Goal: Task Accomplishment & Management: Complete application form

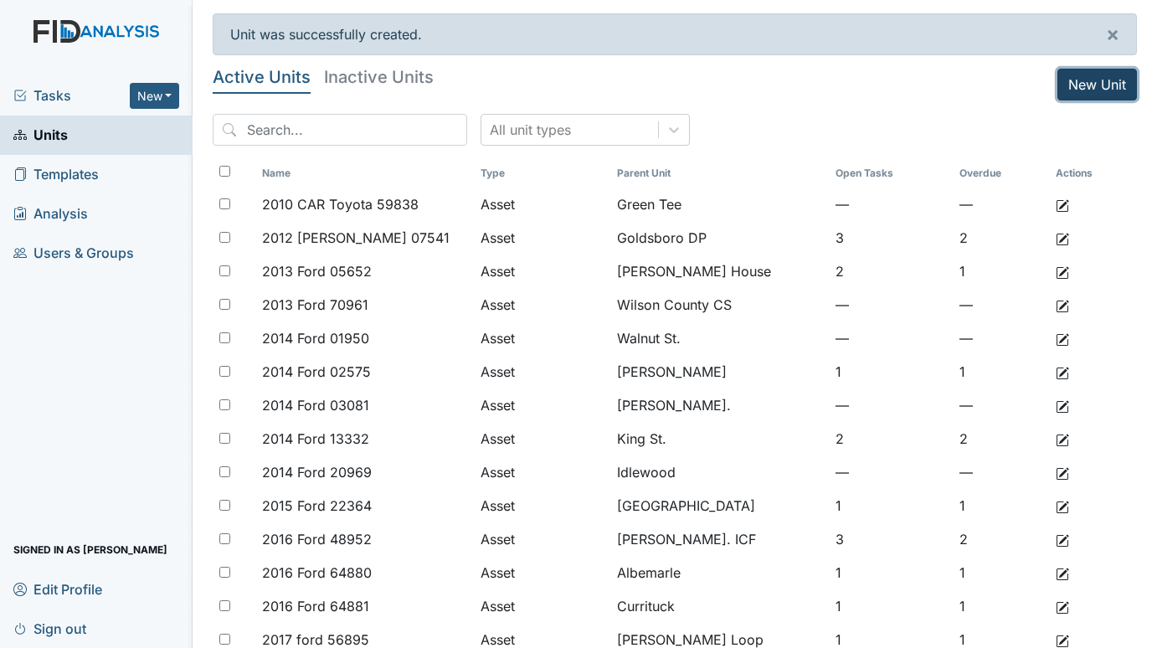
click at [1085, 71] on link "New Unit" at bounding box center [1097, 85] width 80 height 32
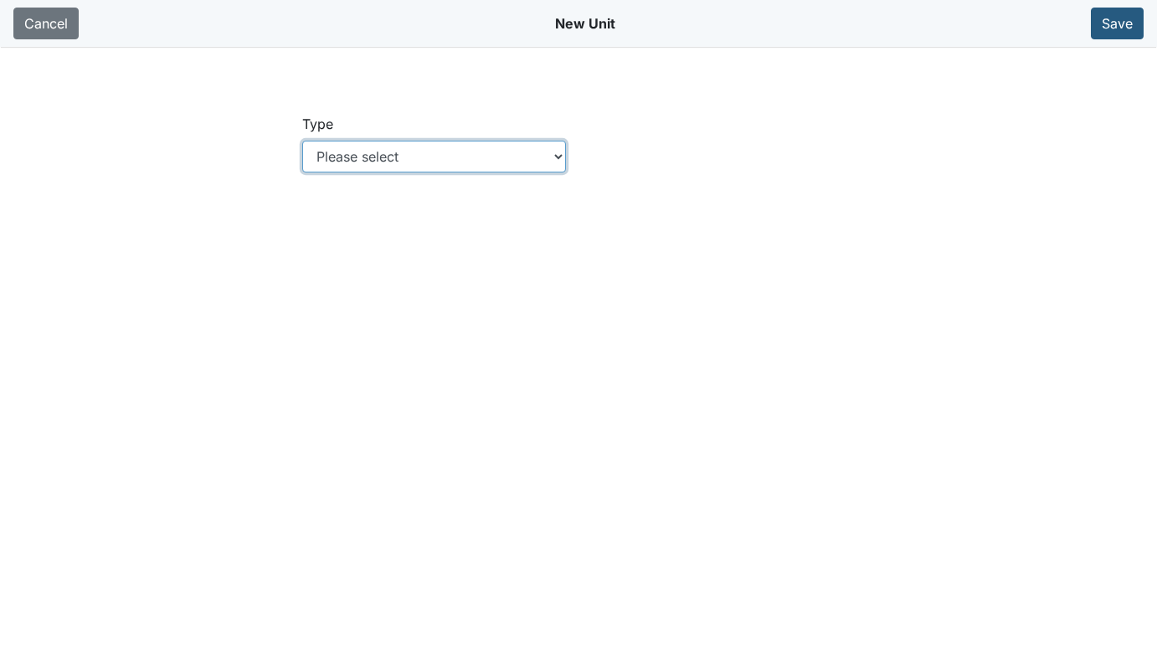
drag, startPoint x: 558, startPoint y: 151, endPoint x: 536, endPoint y: 169, distance: 28.0
click at [558, 151] on select "Please select Location Location: Employee Location: Consumer Location: Asset Lo…" at bounding box center [434, 157] width 264 height 32
select select "c73a534c-0e54-49e9-a002-c9fa01df8b69"
click at [302, 141] on select "Please select Location Location: Employee Location: Consumer Location: Asset Lo…" at bounding box center [434, 157] width 264 height 32
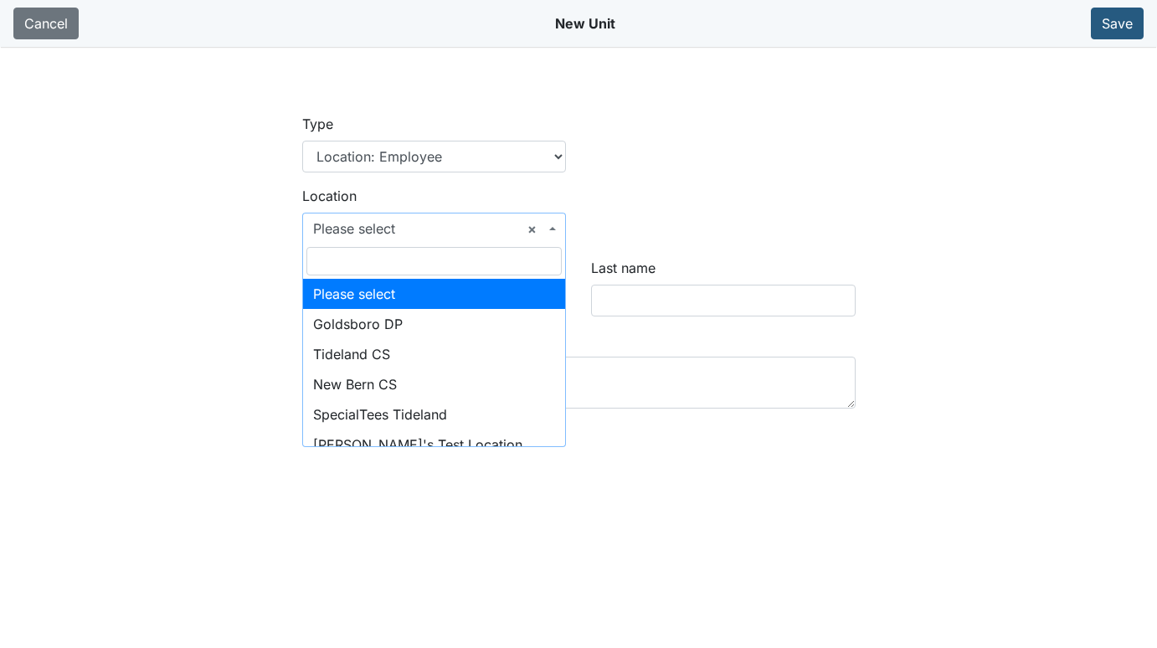
click at [410, 227] on span "× Please select" at bounding box center [429, 228] width 233 height 20
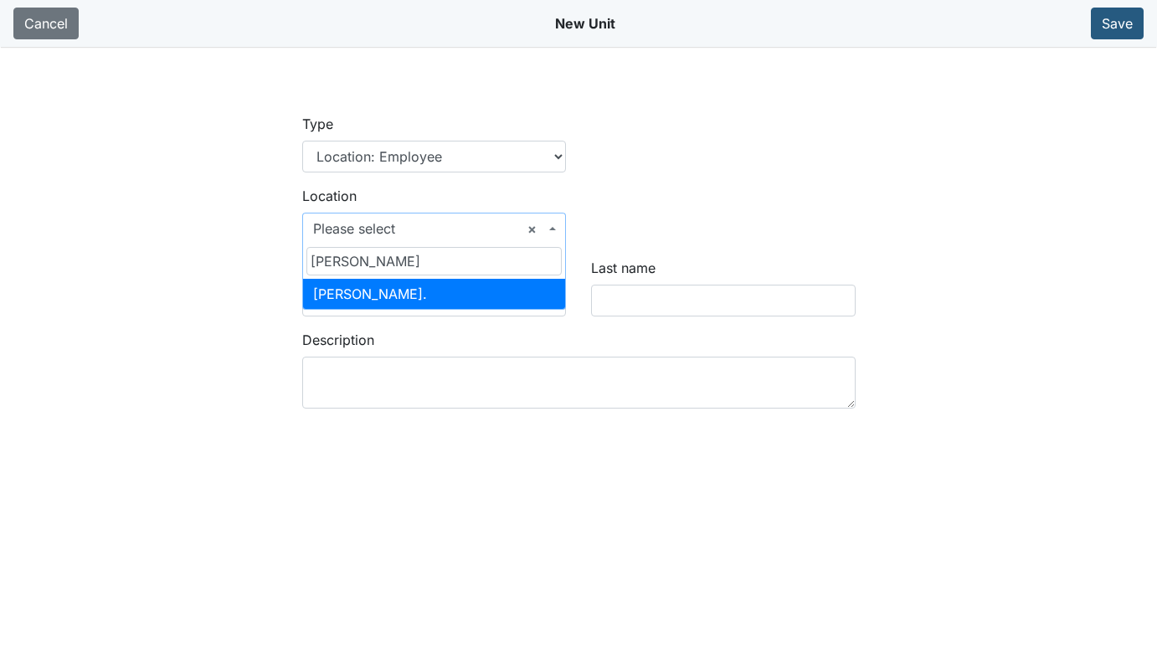
type input "WILLI"
select select "65da1527-3f97-4985-8971-544beefde137"
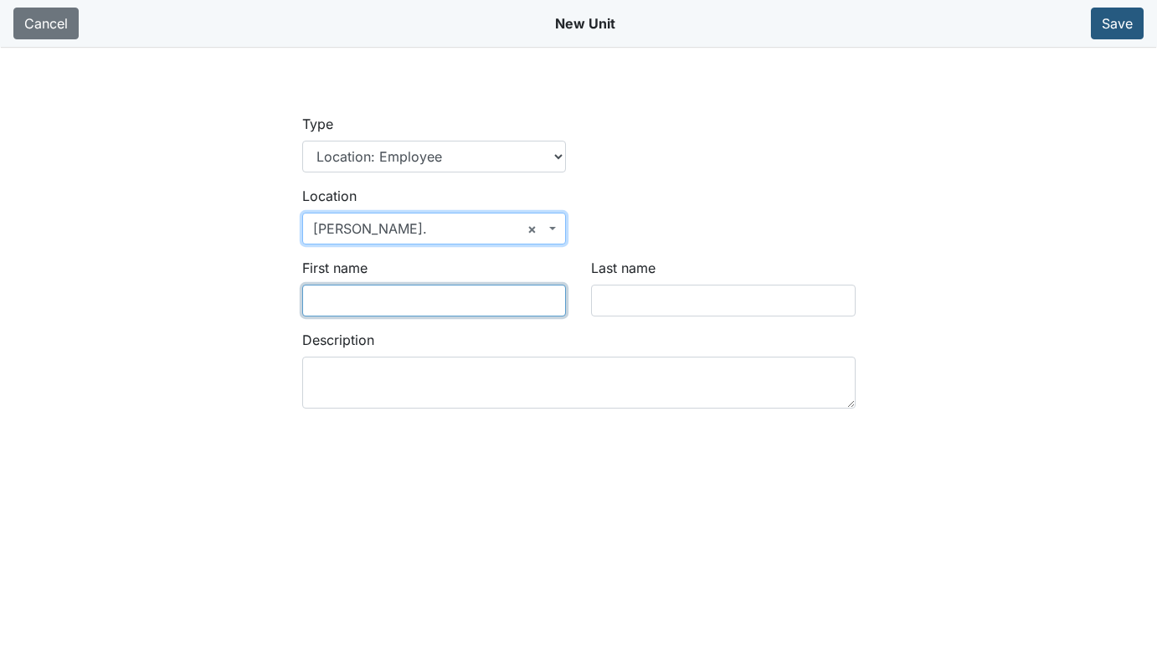
drag, startPoint x: 388, startPoint y: 311, endPoint x: 540, endPoint y: 291, distance: 152.8
click at [388, 311] on input "First name" at bounding box center [434, 301] width 264 height 32
drag, startPoint x: 384, startPoint y: 307, endPoint x: 260, endPoint y: 319, distance: 124.4
click at [260, 319] on main "Type Location Location: Employee Location: Consumer Location: Asset Location: O…" at bounding box center [578, 371] width 1157 height 648
type input "ERICA"
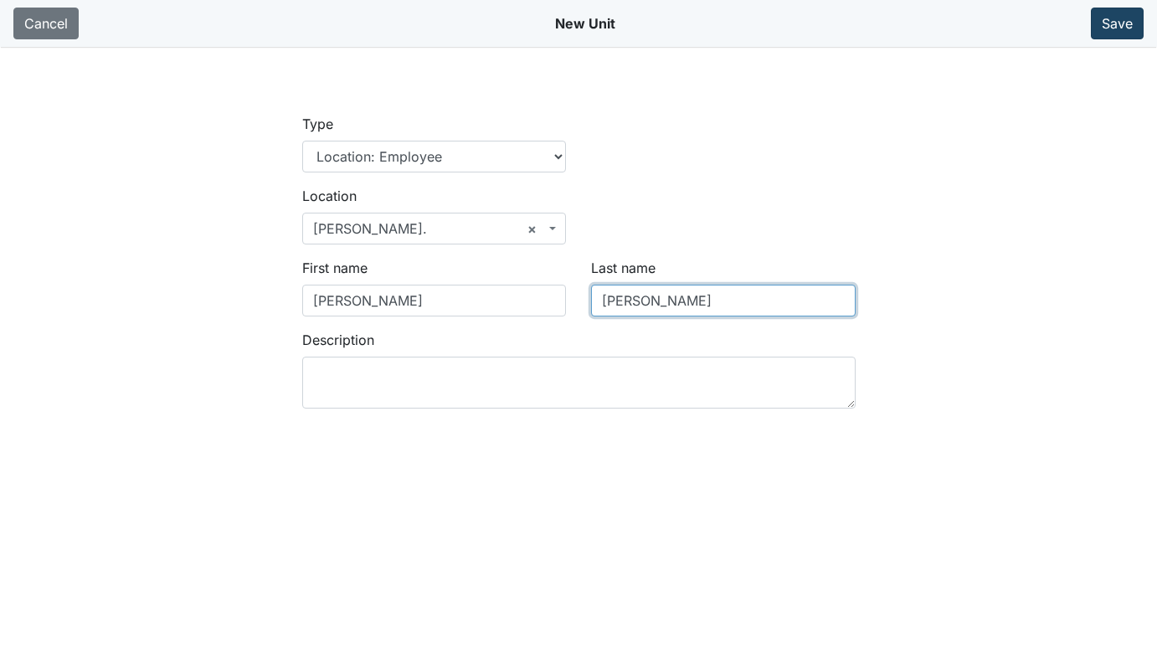
type input "MORRIS"
click at [1104, 25] on button "Save" at bounding box center [1117, 24] width 53 height 32
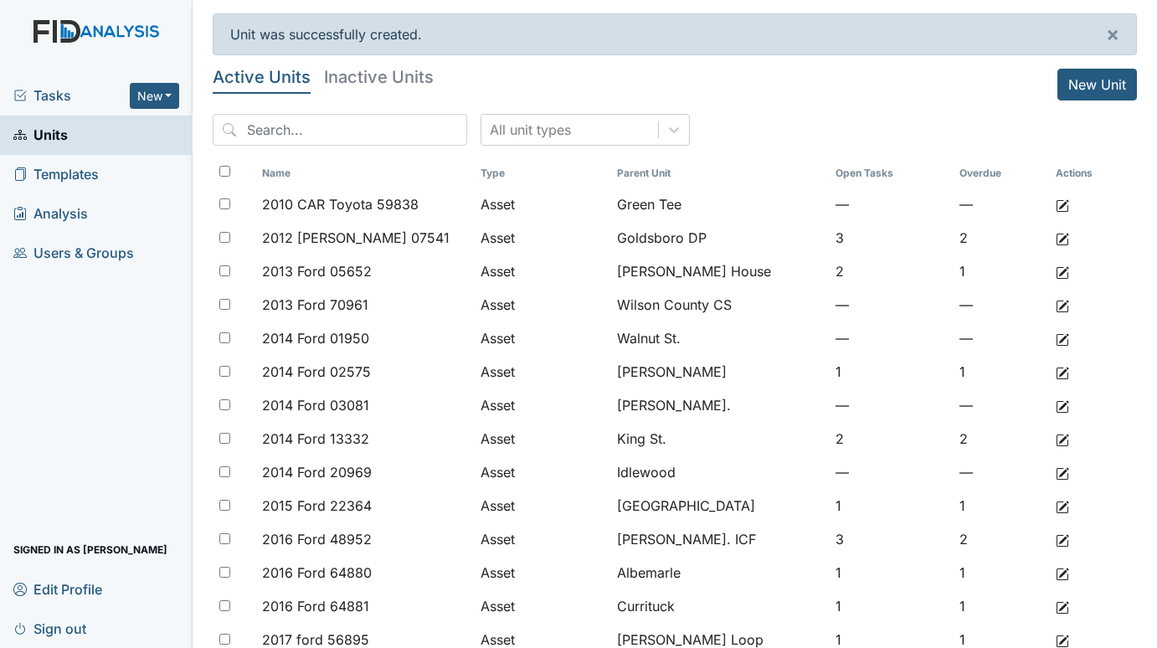
click at [51, 97] on span "Tasks" at bounding box center [71, 95] width 116 height 20
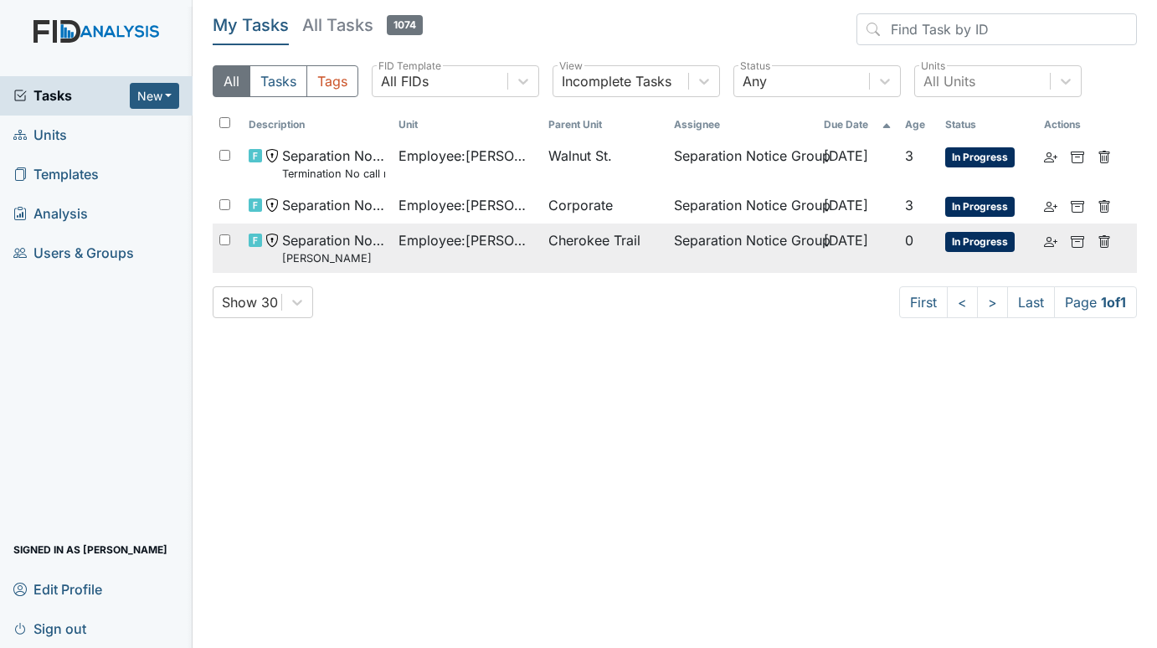
click at [579, 232] on span "Cherokee Trail" at bounding box center [594, 240] width 92 height 20
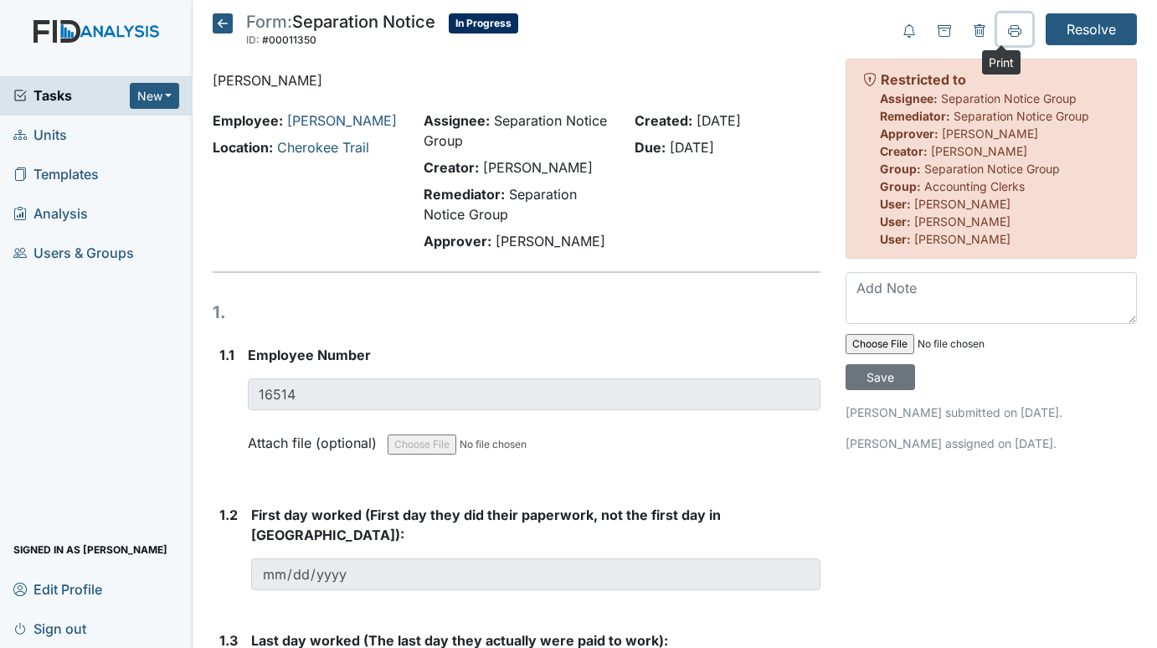
click at [1010, 35] on icon at bounding box center [1014, 34] width 8 height 6
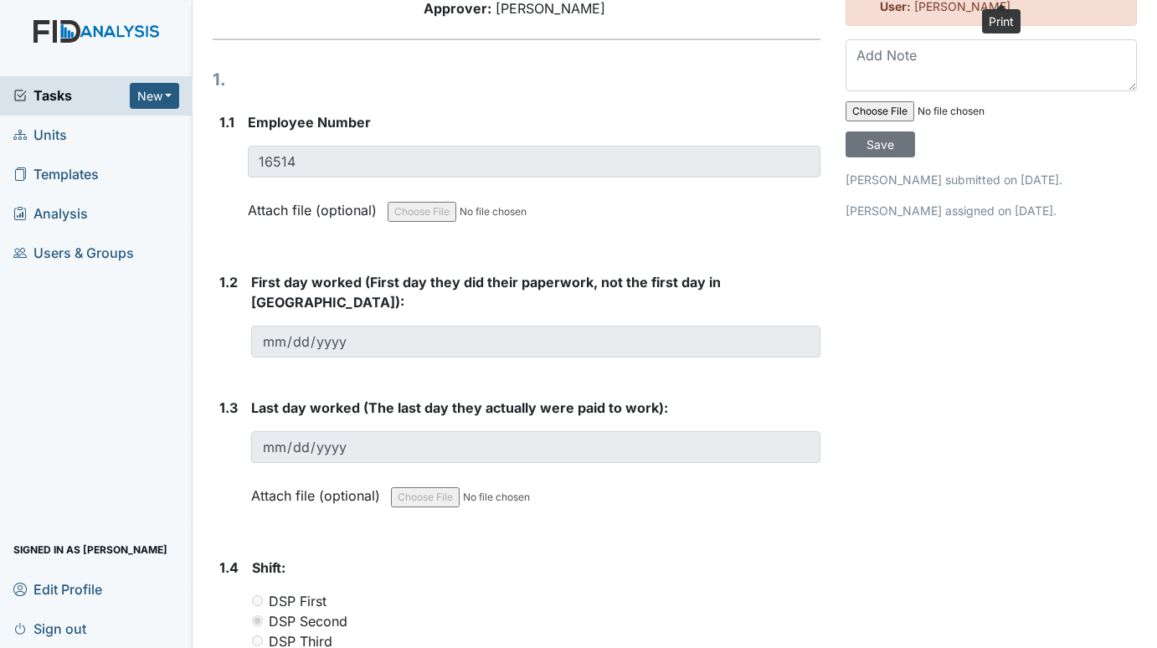
scroll to position [287, 0]
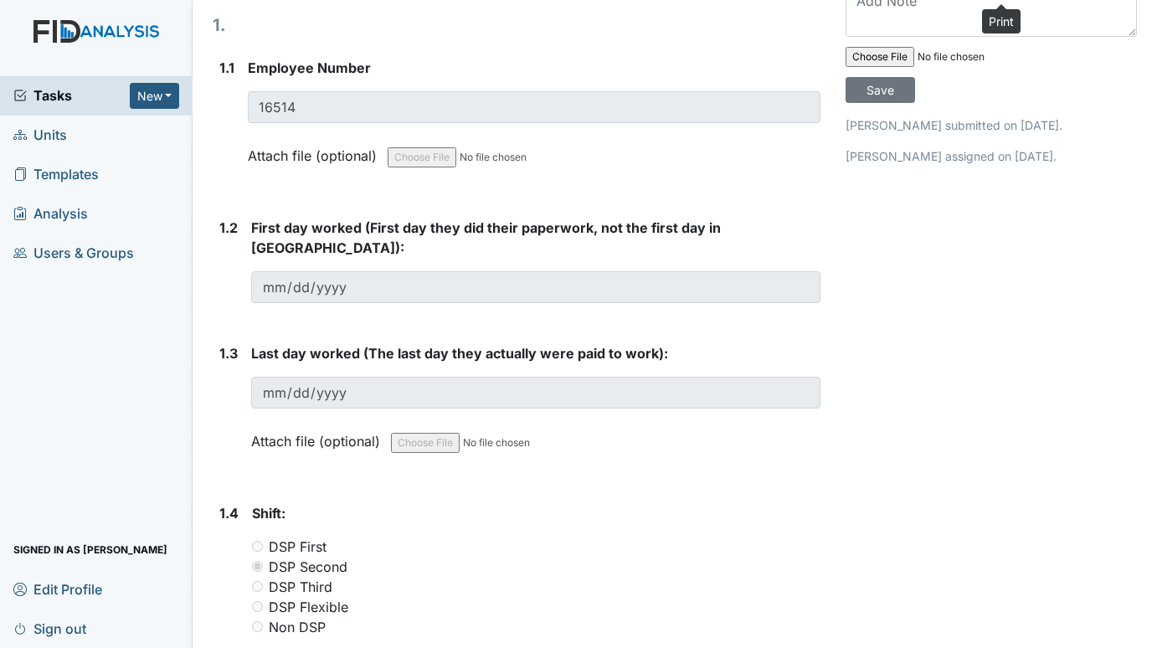
click at [50, 90] on span "Tasks" at bounding box center [71, 95] width 116 height 20
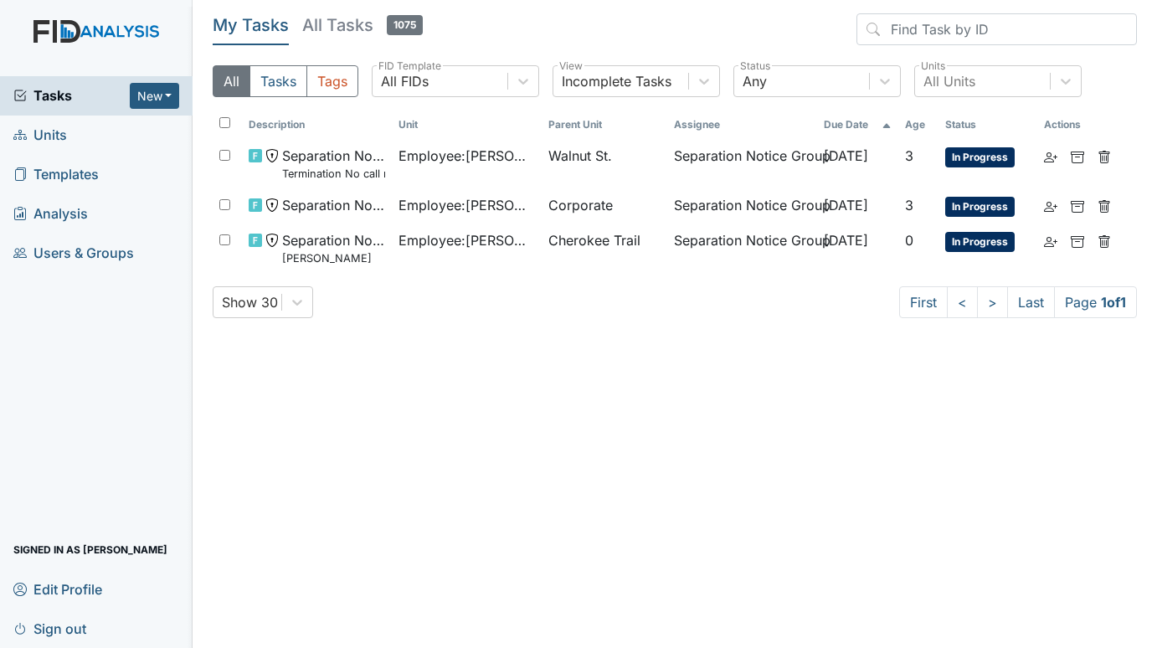
click at [36, 136] on span "Units" at bounding box center [40, 135] width 54 height 26
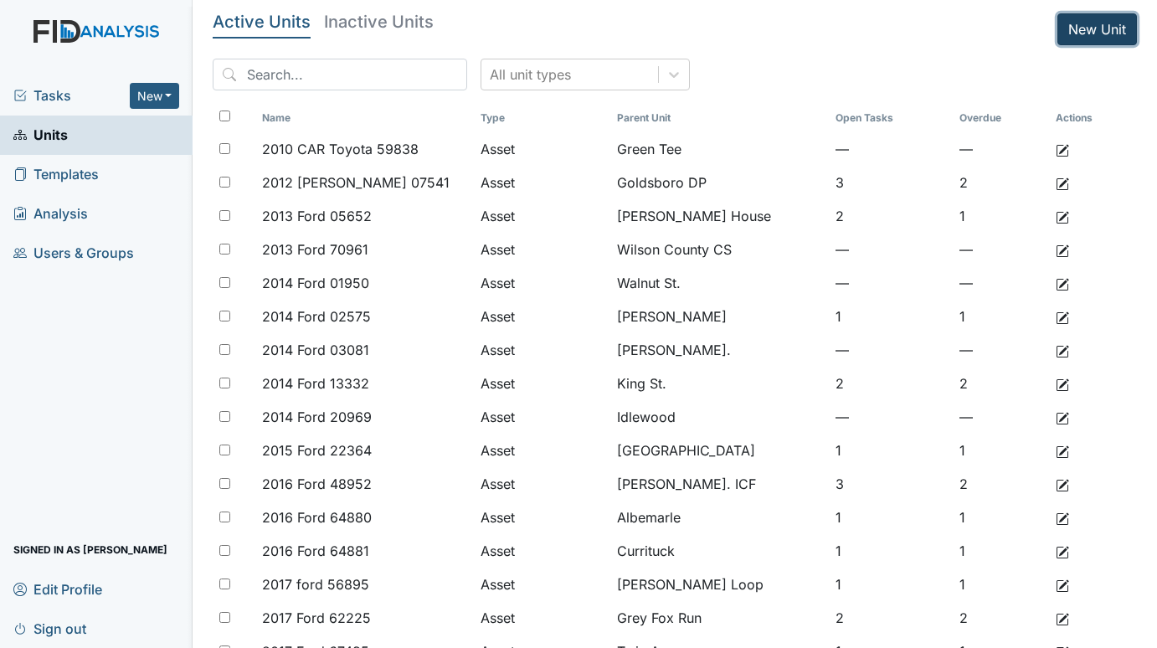
click at [1081, 30] on link "New Unit" at bounding box center [1097, 29] width 80 height 32
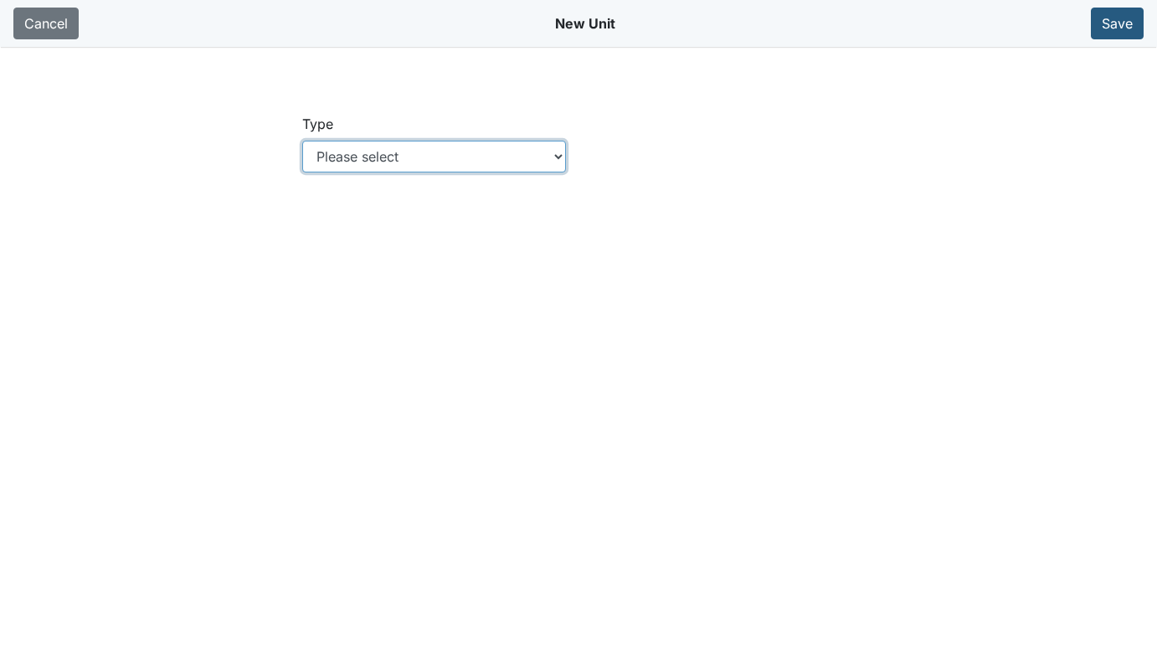
click at [562, 158] on select "Please select Location Location: Employee Location: Consumer Location: Asset Lo…" at bounding box center [434, 157] width 264 height 32
select select "c73a534c-0e54-49e9-a002-c9fa01df8b69"
click at [302, 141] on select "Please select Location Location: Employee Location: Consumer Location: Asset Lo…" at bounding box center [434, 157] width 264 height 32
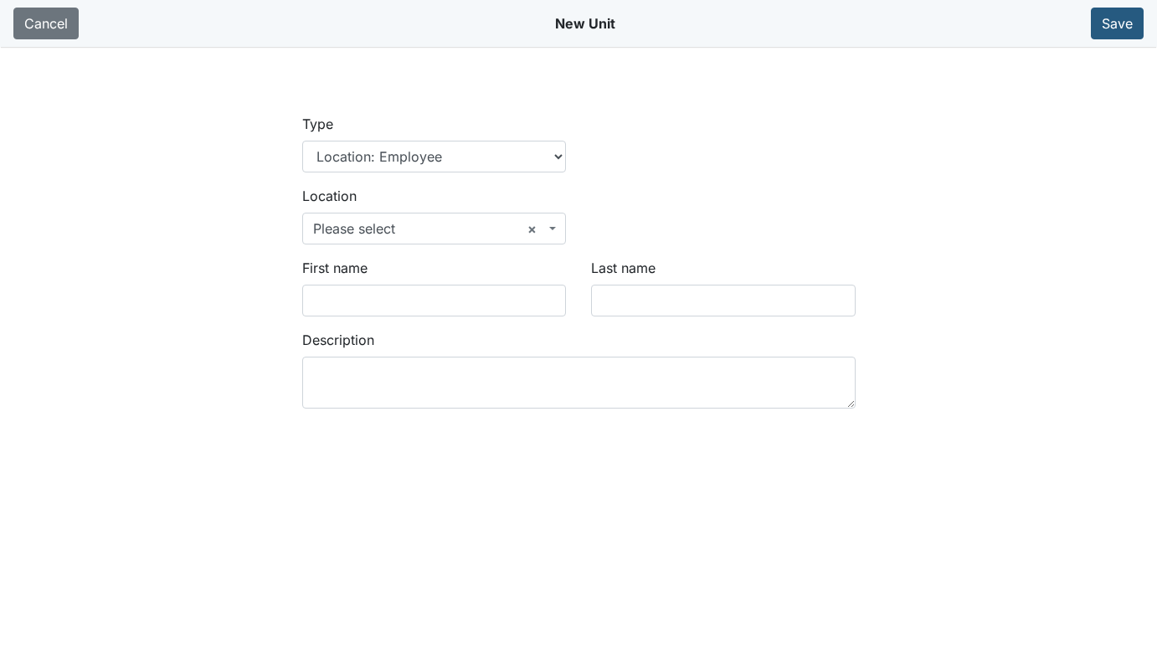
click at [423, 227] on span "× Please select" at bounding box center [429, 228] width 233 height 20
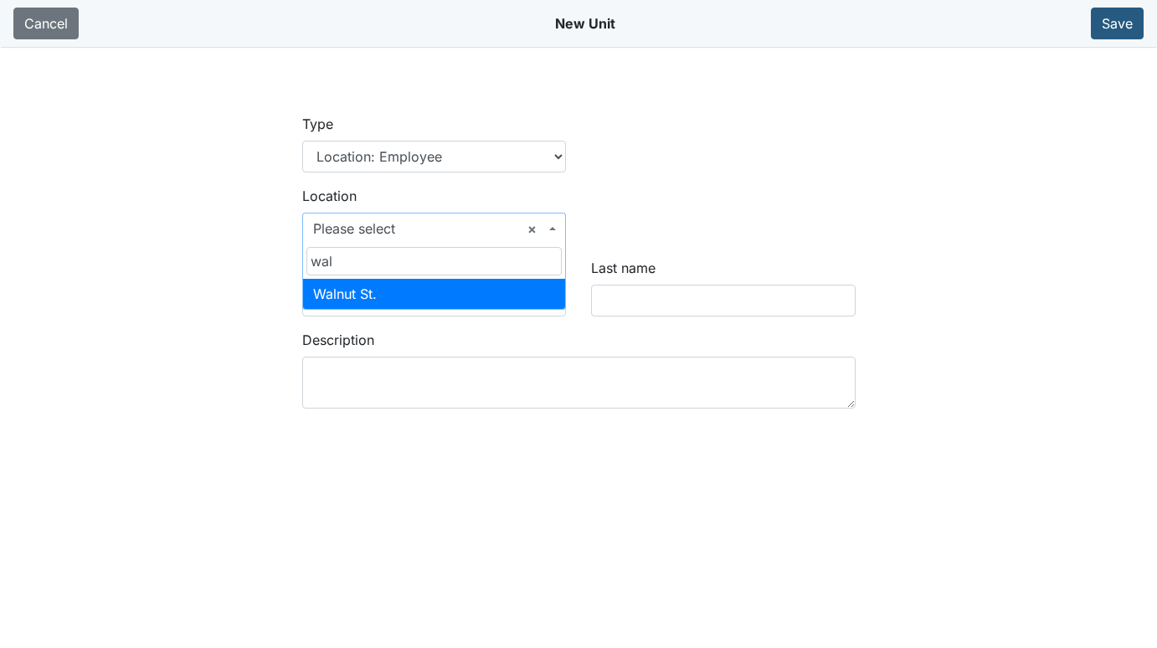
type input "wal"
select select "03e4058e-bd74-4289-baf9-c968e1a7c6c9"
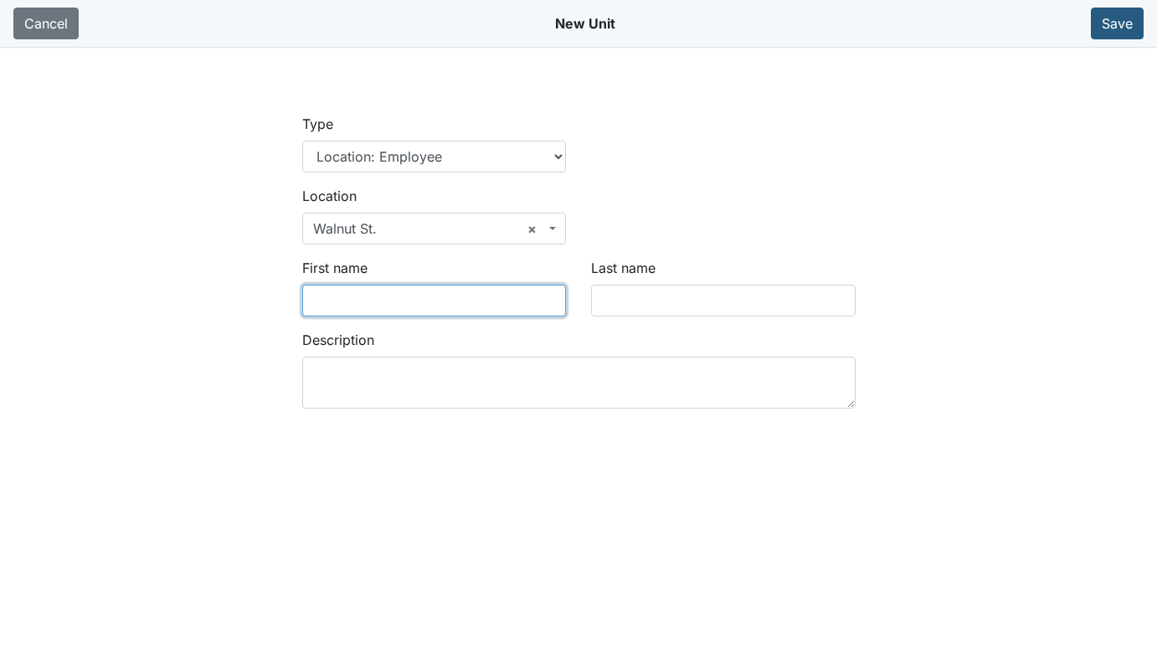
click at [392, 300] on input "First name" at bounding box center [434, 301] width 264 height 32
type input "b"
type input "Shalisha"
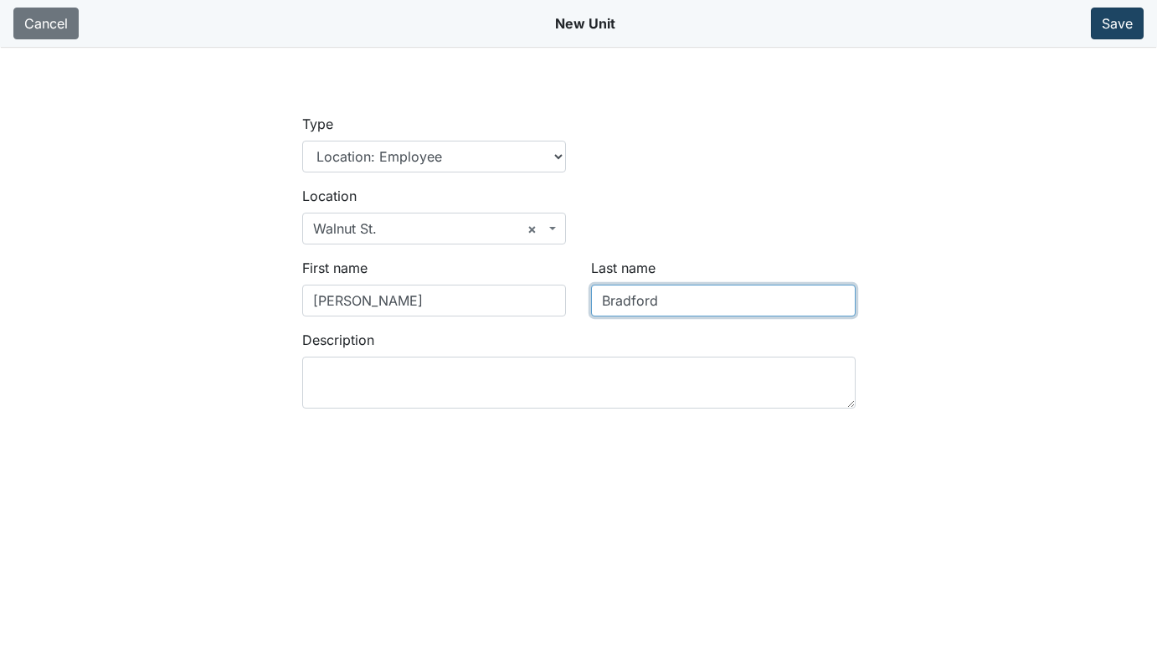
type input "Bradford"
click at [1112, 29] on button "Save" at bounding box center [1117, 24] width 53 height 32
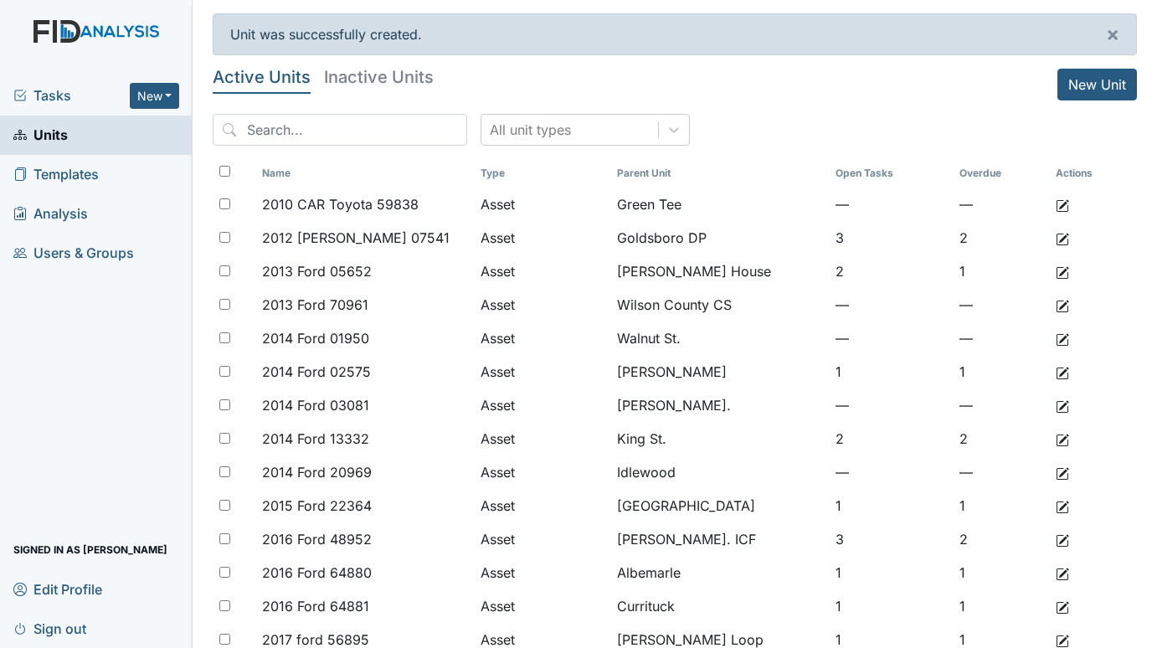
click at [57, 96] on span "Tasks" at bounding box center [71, 95] width 116 height 20
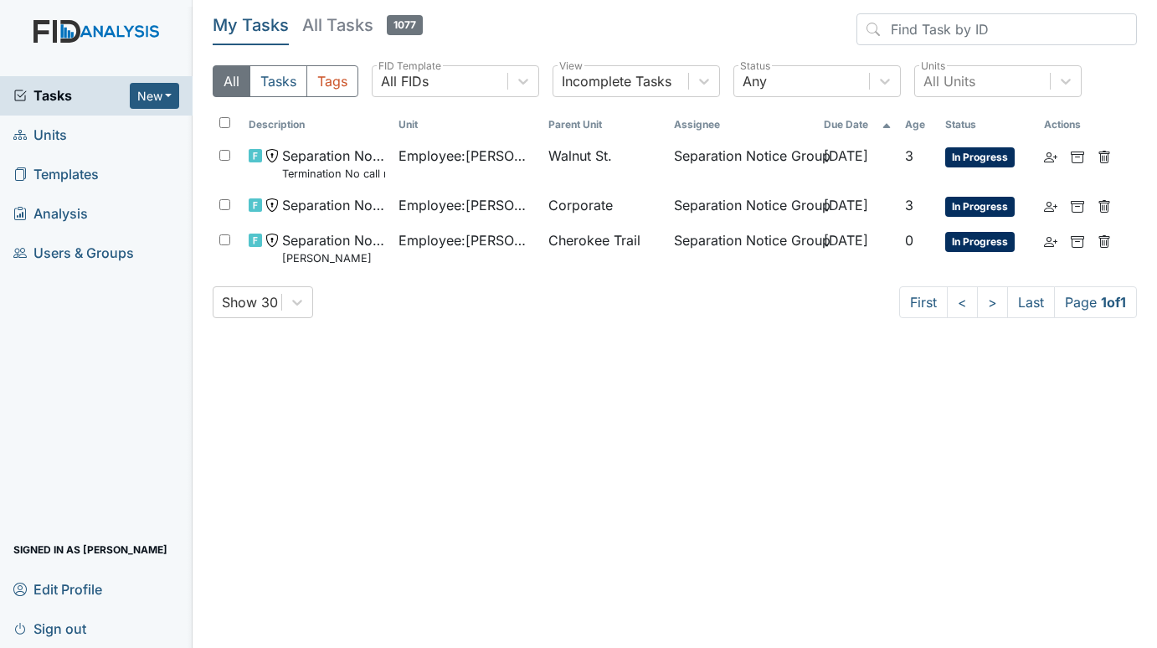
click at [46, 136] on span "Units" at bounding box center [40, 135] width 54 height 26
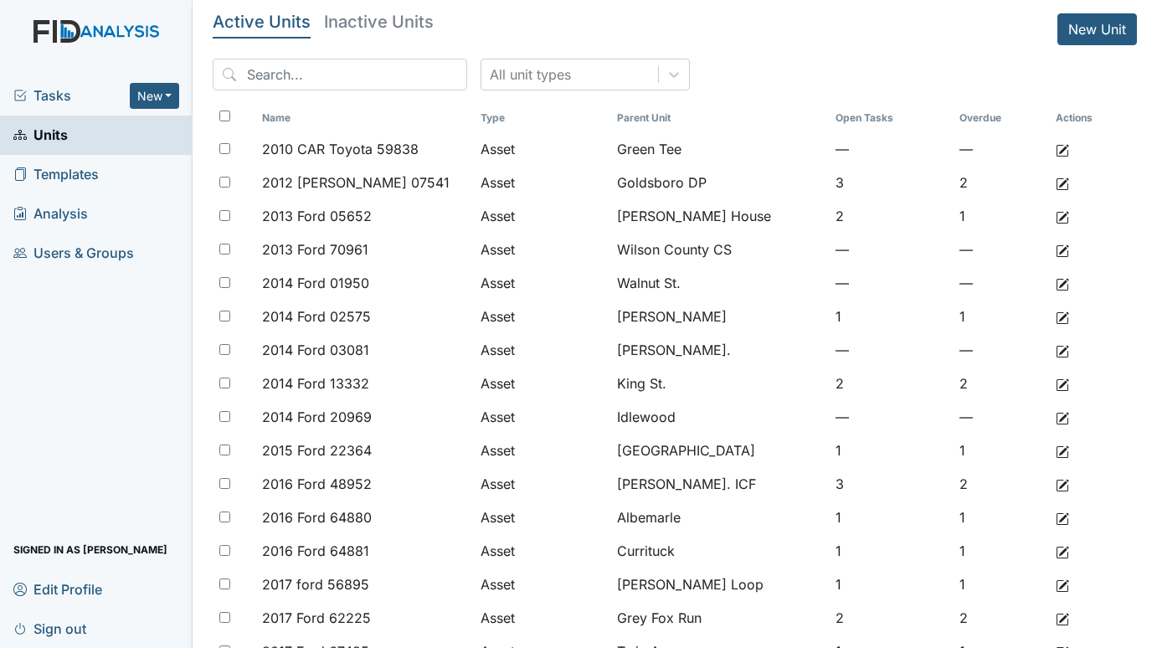
click at [50, 95] on span "Tasks" at bounding box center [71, 95] width 116 height 20
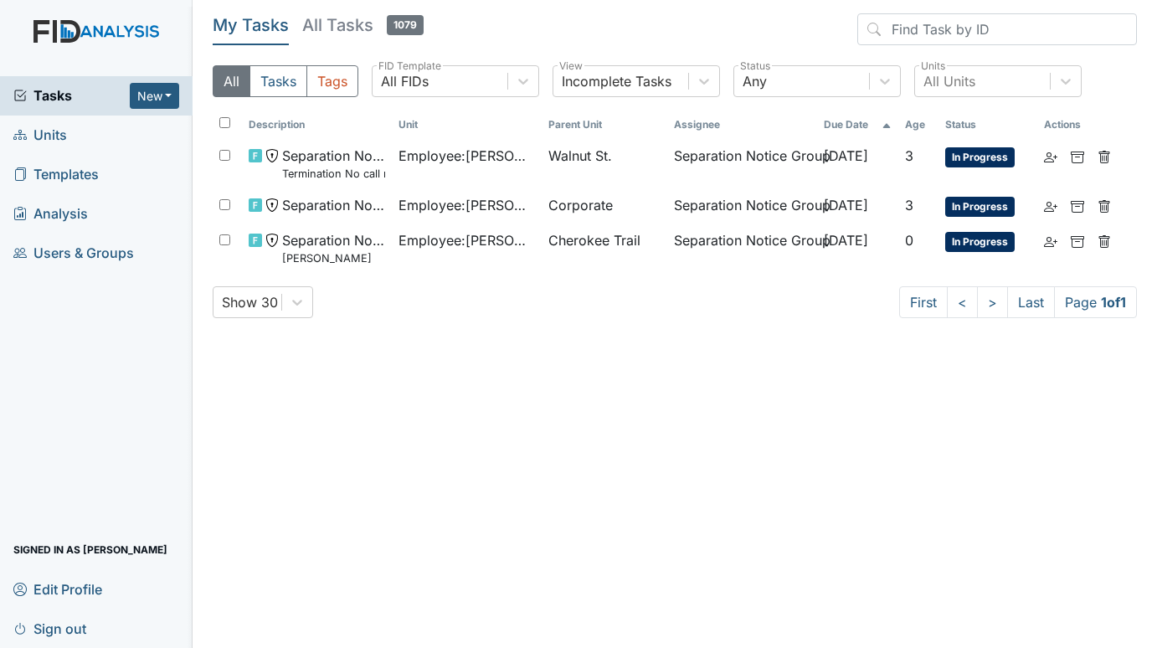
click at [38, 141] on span "Units" at bounding box center [40, 135] width 54 height 26
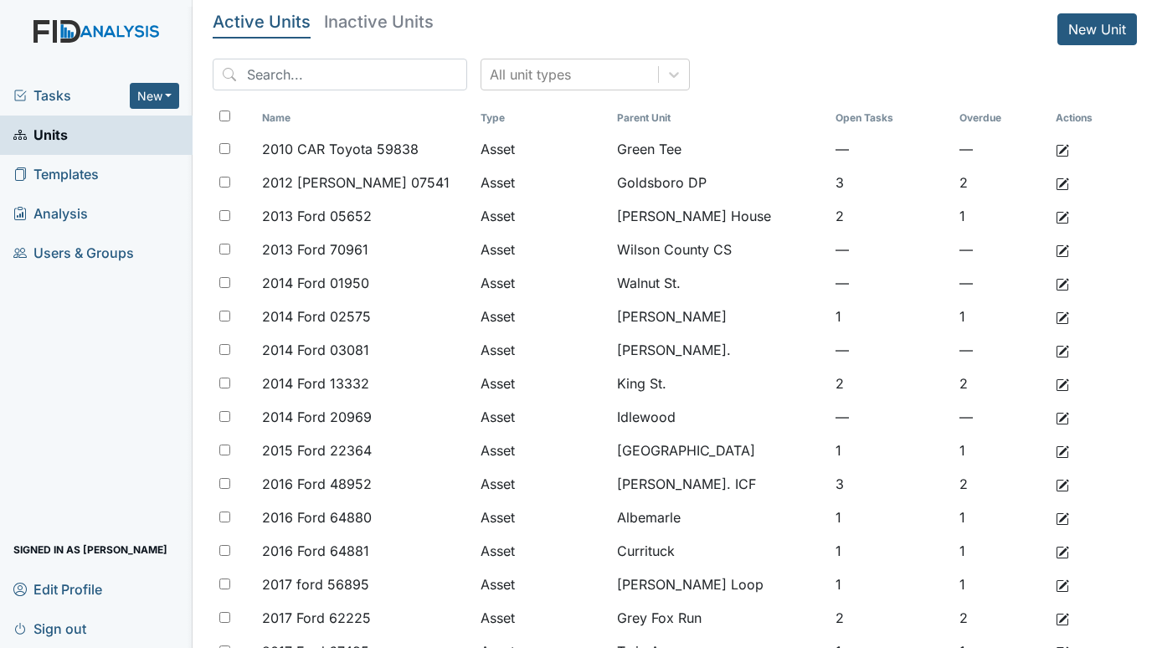
click at [61, 98] on span "Tasks" at bounding box center [71, 95] width 116 height 20
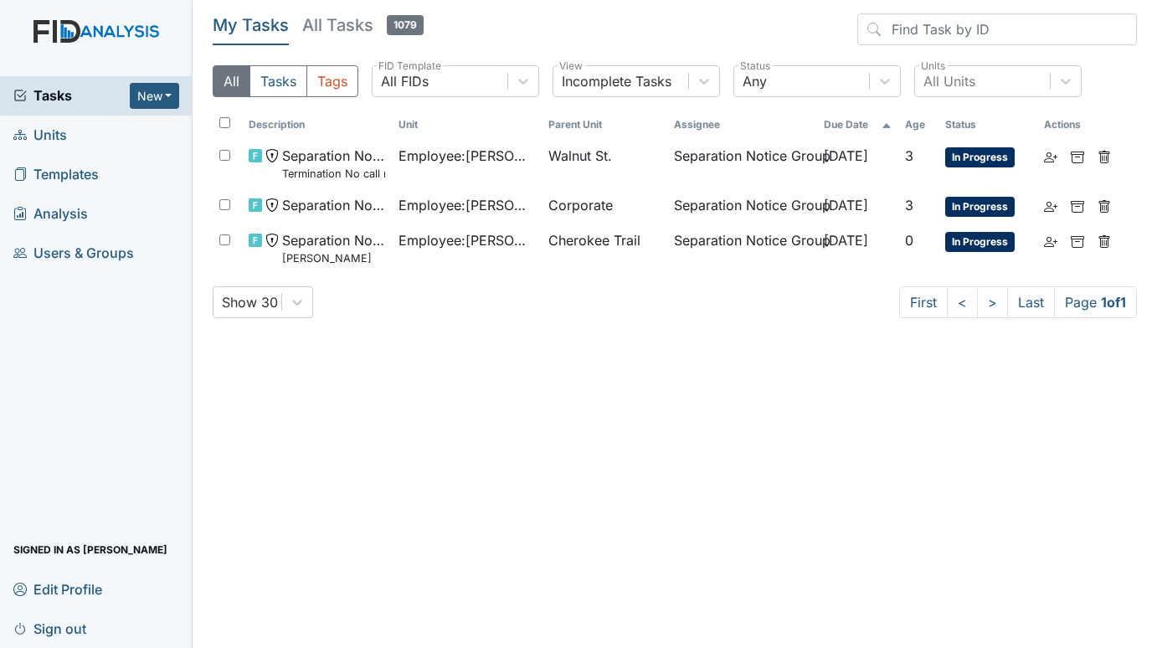
click at [54, 128] on span "Units" at bounding box center [40, 135] width 54 height 26
